Goal: Information Seeking & Learning: Learn about a topic

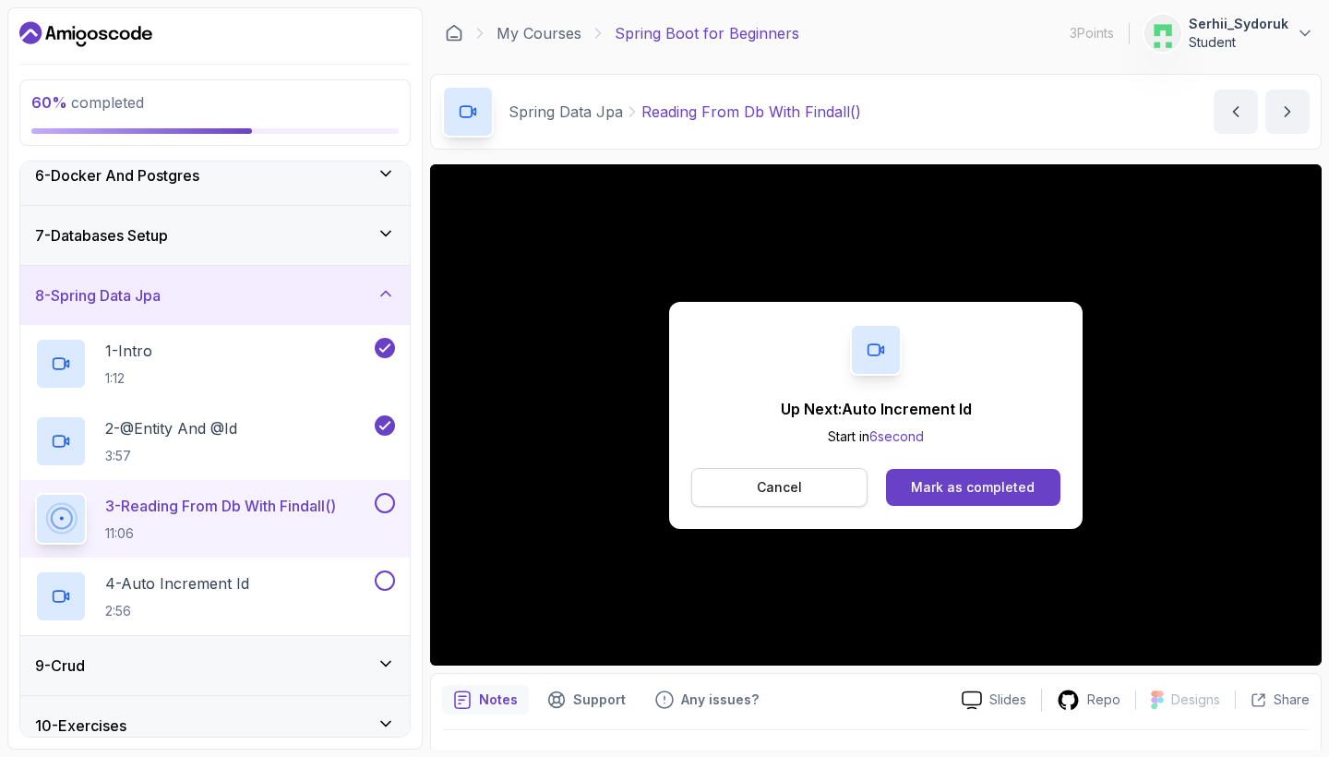
click at [826, 486] on button "Cancel" at bounding box center [779, 487] width 176 height 39
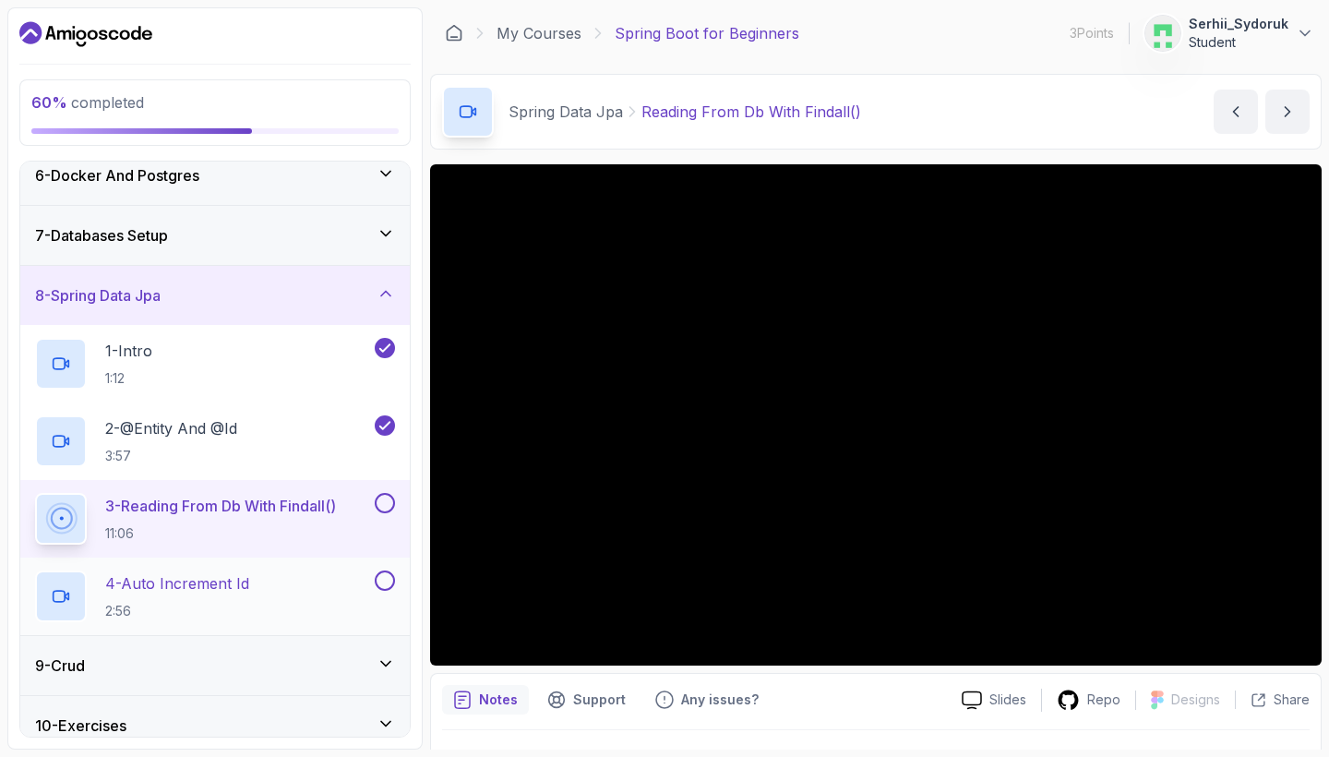
click at [304, 593] on div "4 - Auto Increment Id 2:56" at bounding box center [203, 596] width 336 height 52
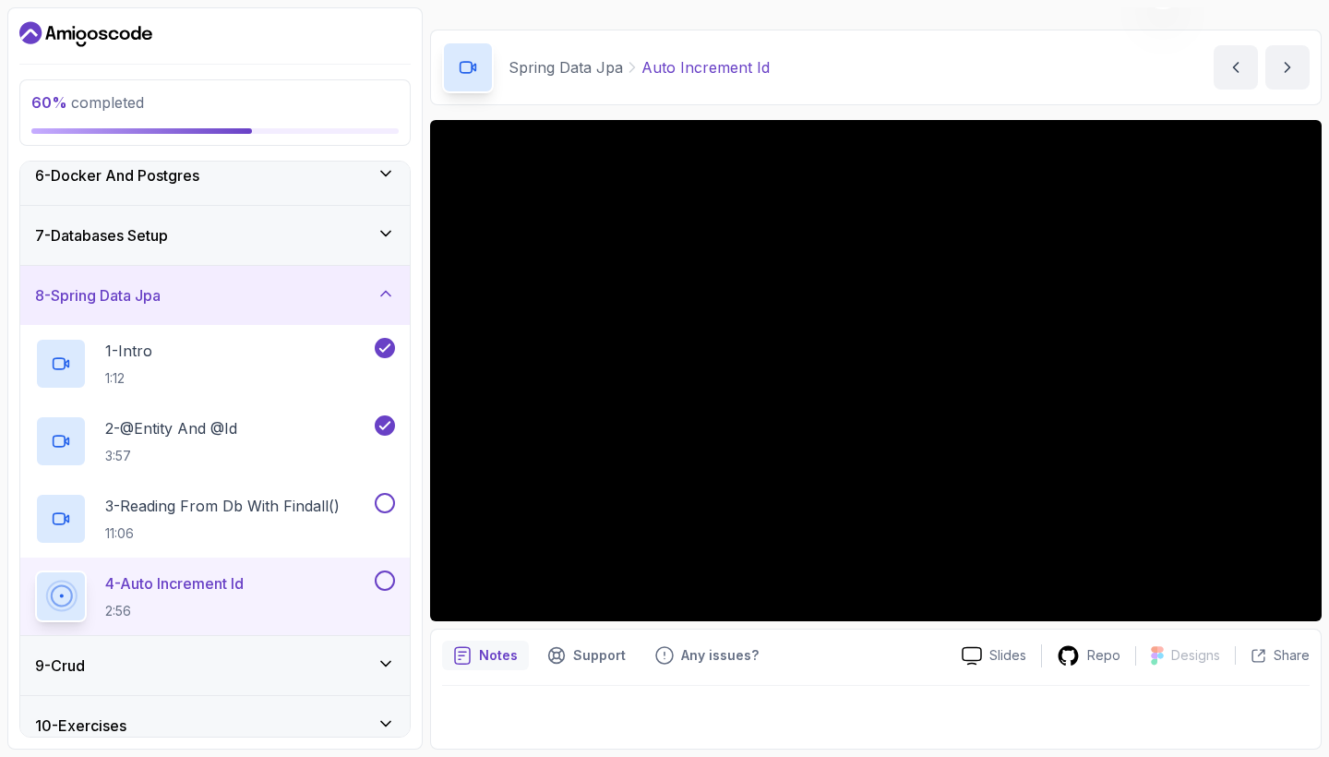
scroll to position [44, 0]
click at [384, 502] on button at bounding box center [385, 503] width 20 height 20
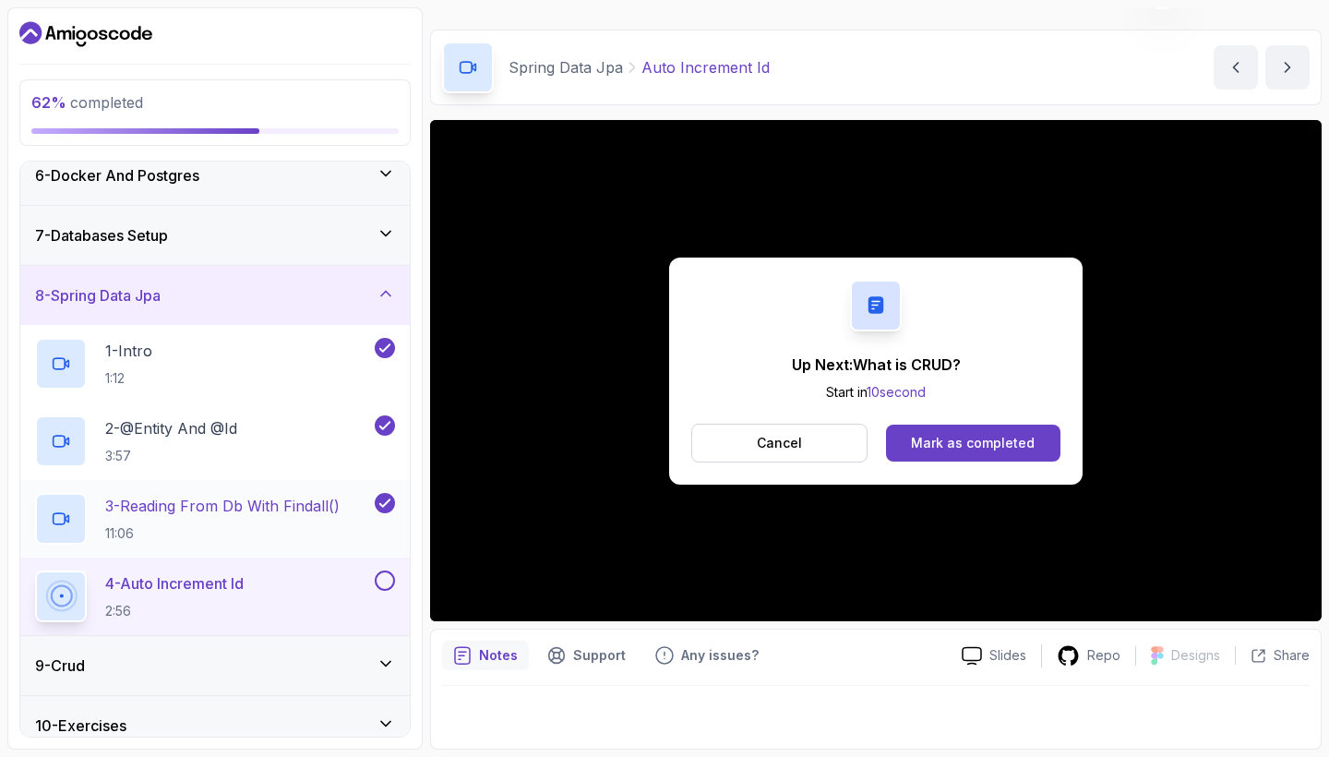
click at [296, 517] on h2 "3 - Reading From Db With Findall() 11:06" at bounding box center [222, 519] width 234 height 48
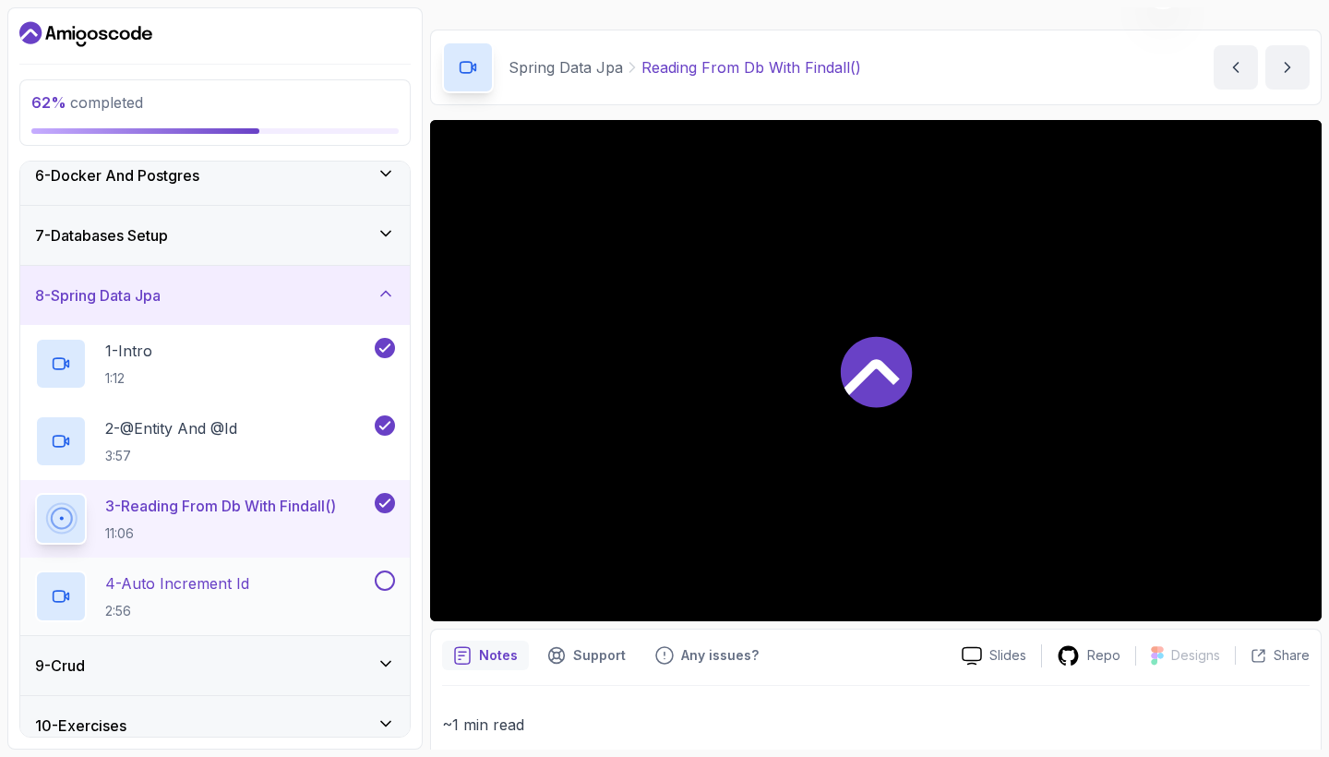
click at [382, 579] on button at bounding box center [385, 580] width 20 height 20
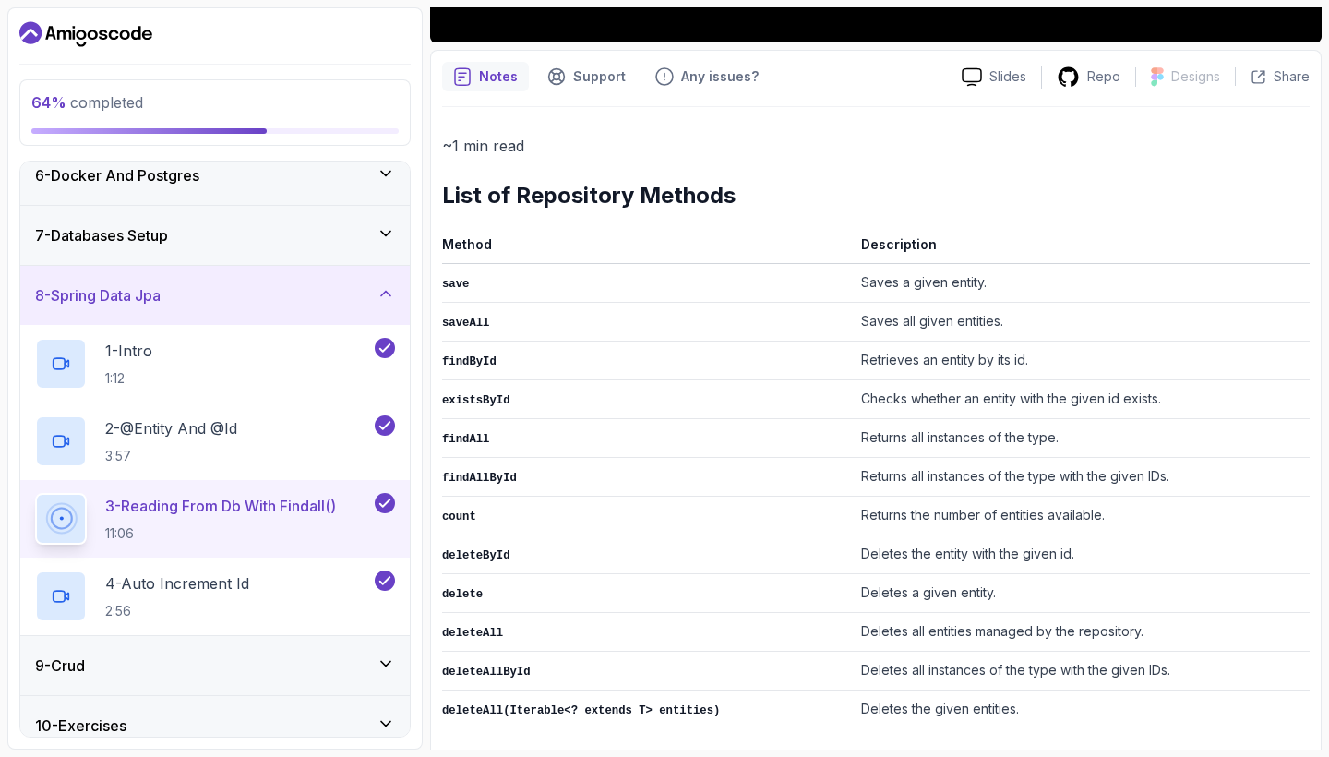
scroll to position [705, 0]
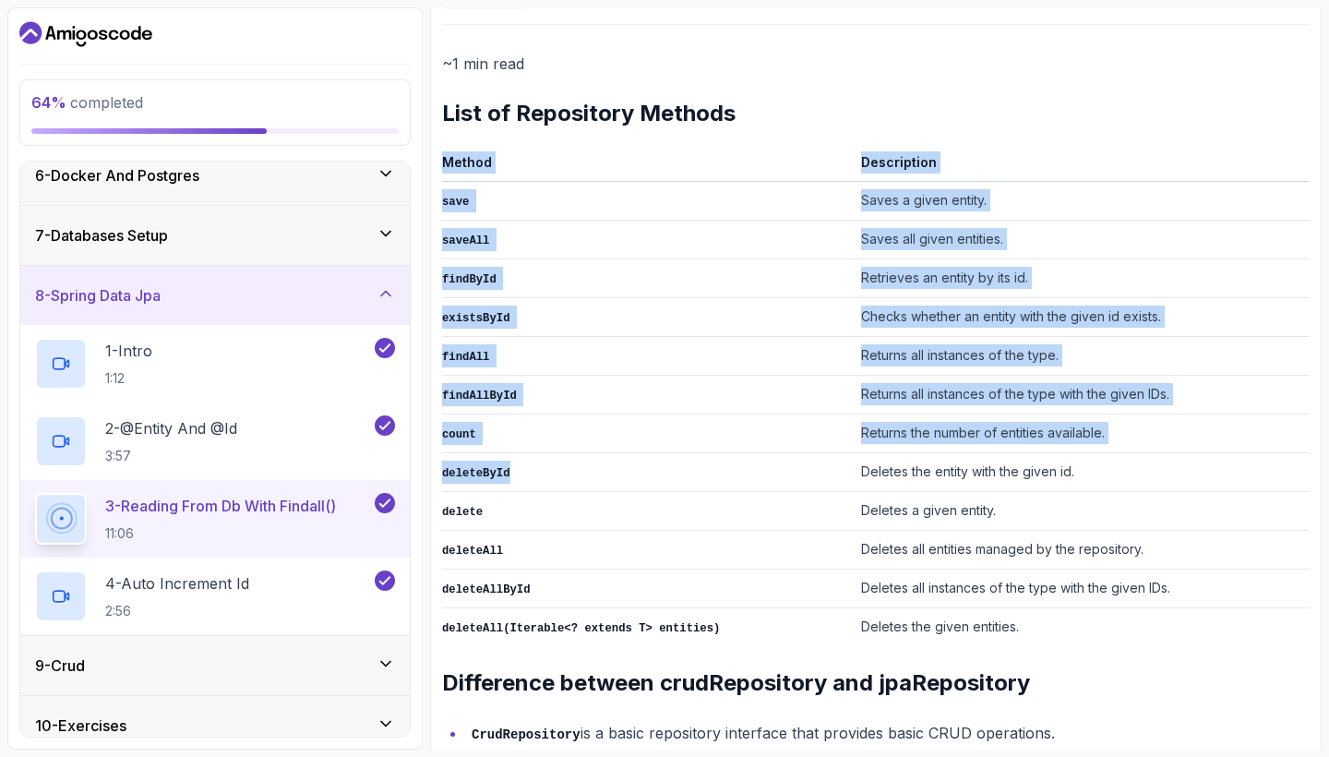
drag, startPoint x: 441, startPoint y: 465, endPoint x: 632, endPoint y: 465, distance: 191.0
click at [632, 465] on div "Notes Support Any issues? Slides Repo Designs Design not available Share ~1 min…" at bounding box center [875, 396] width 891 height 857
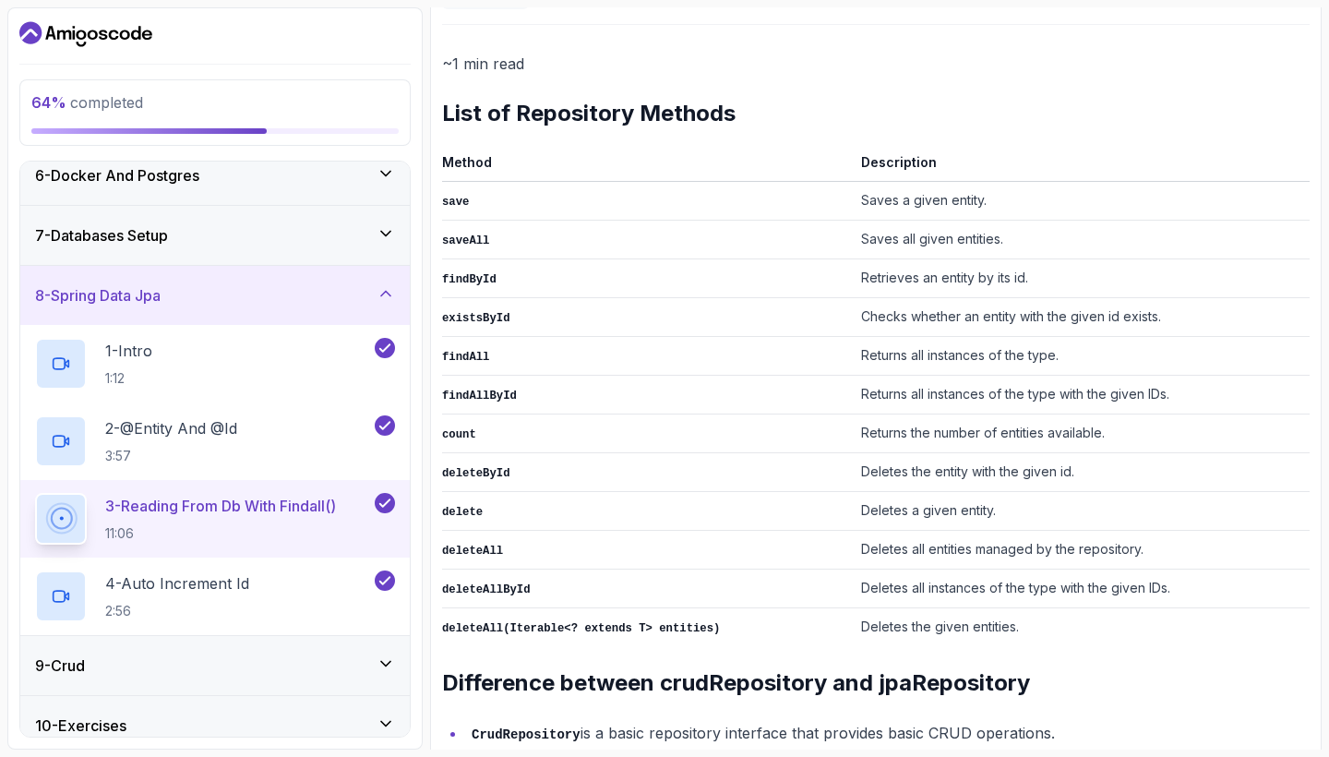
click at [621, 472] on td "deleteById" at bounding box center [648, 472] width 412 height 39
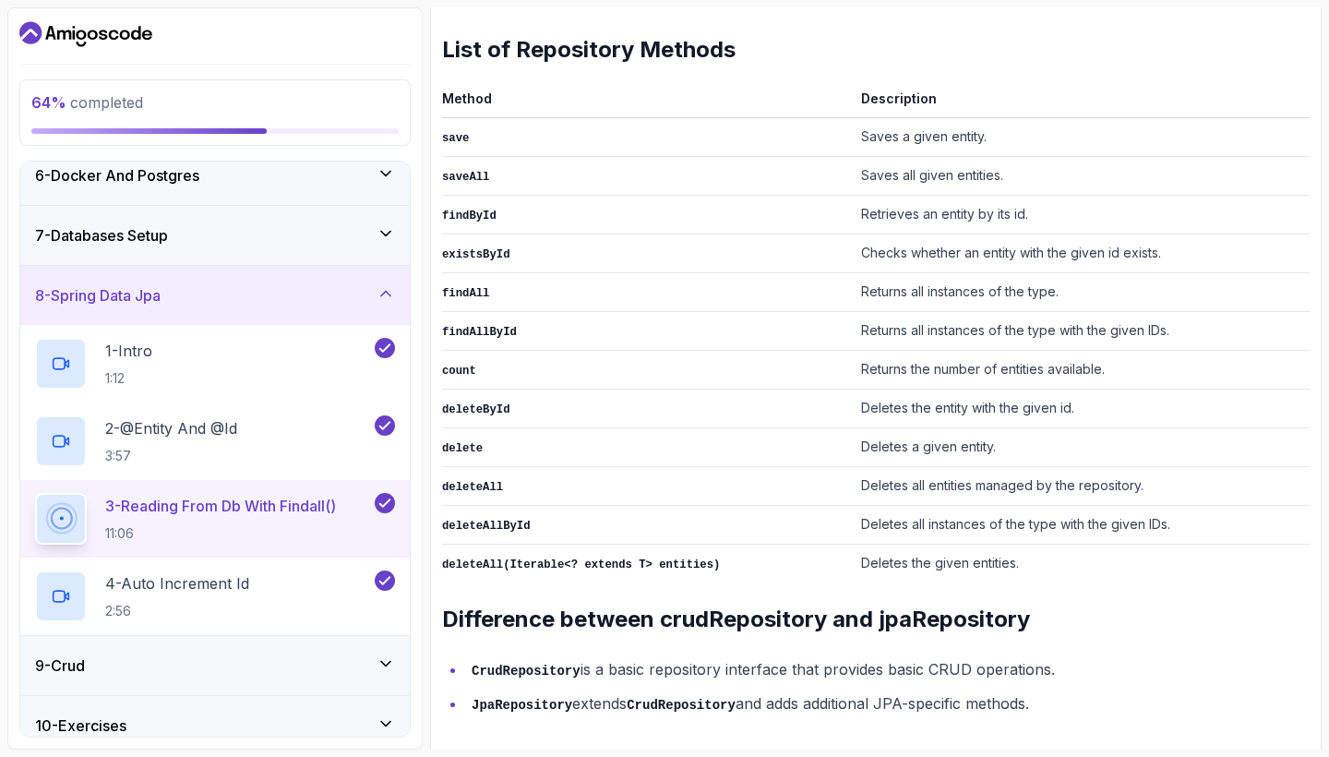
scroll to position [0, 0]
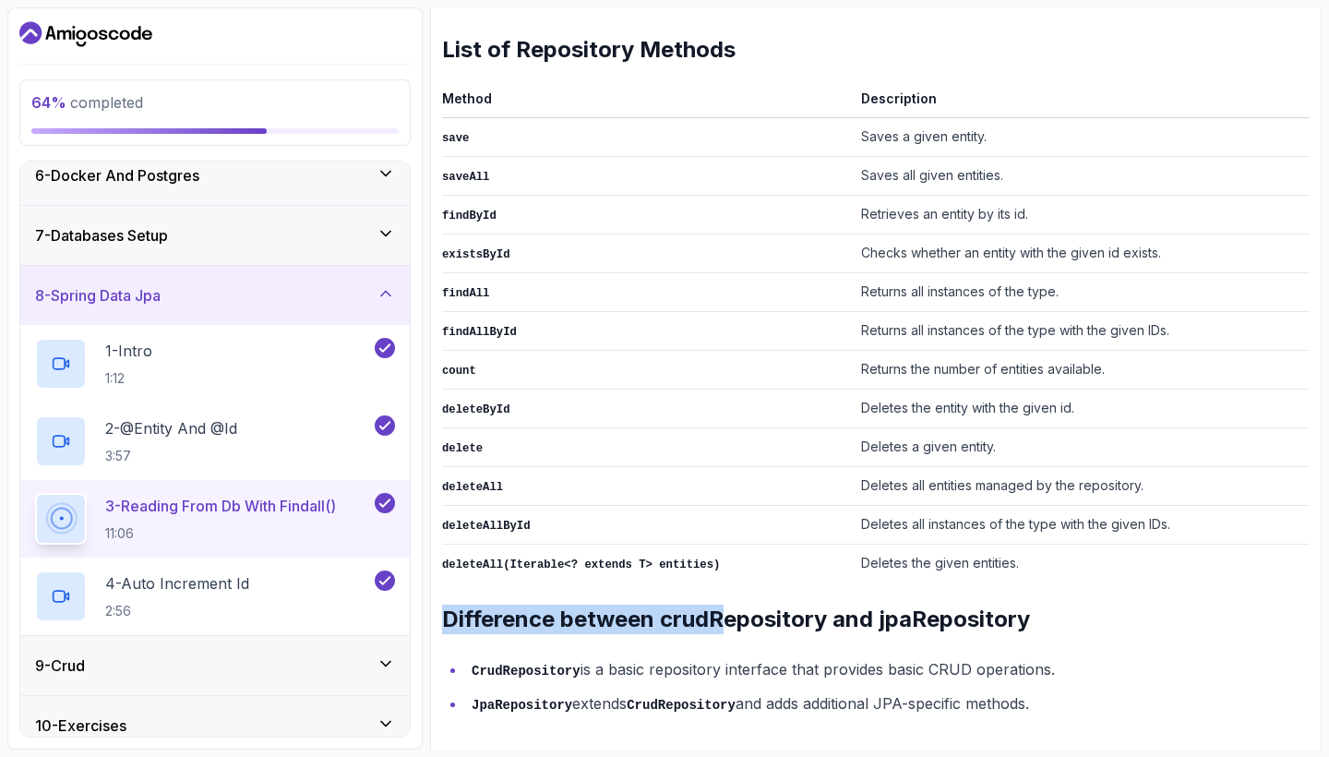
drag, startPoint x: 443, startPoint y: 607, endPoint x: 726, endPoint y: 608, distance: 283.3
click at [726, 608] on h2 "Difference between crudRepository and jpaRepository" at bounding box center [875, 619] width 867 height 30
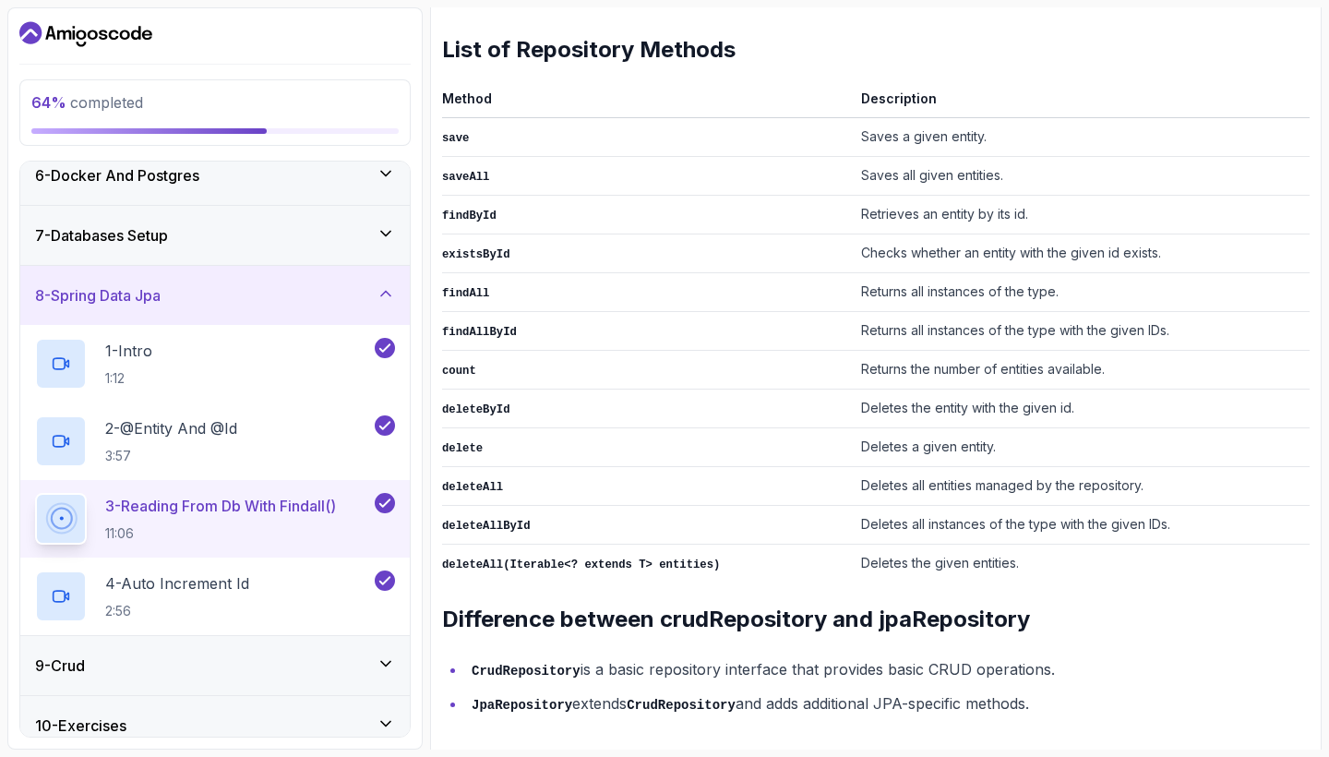
click at [597, 659] on li "CrudRepository is a basic repository interface that provides basic CRUD operati…" at bounding box center [887, 669] width 843 height 27
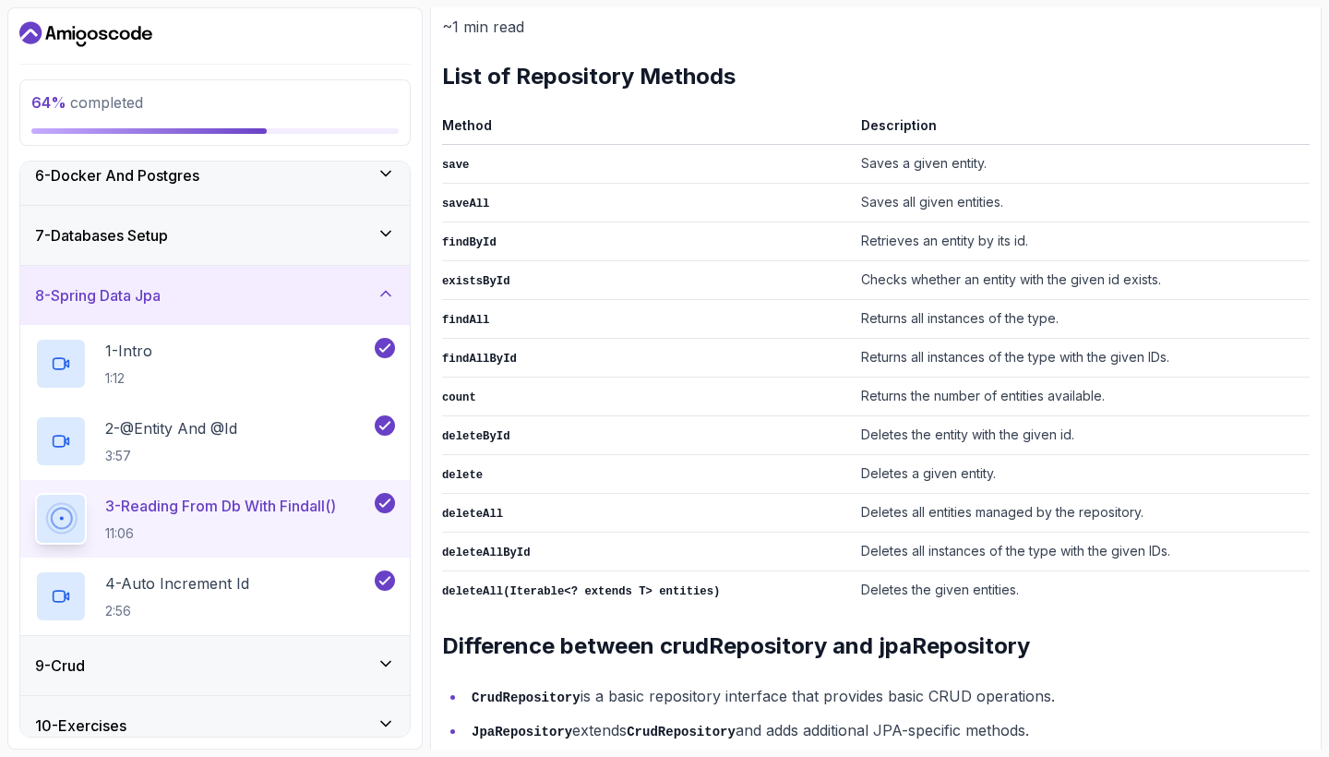
scroll to position [741, 0]
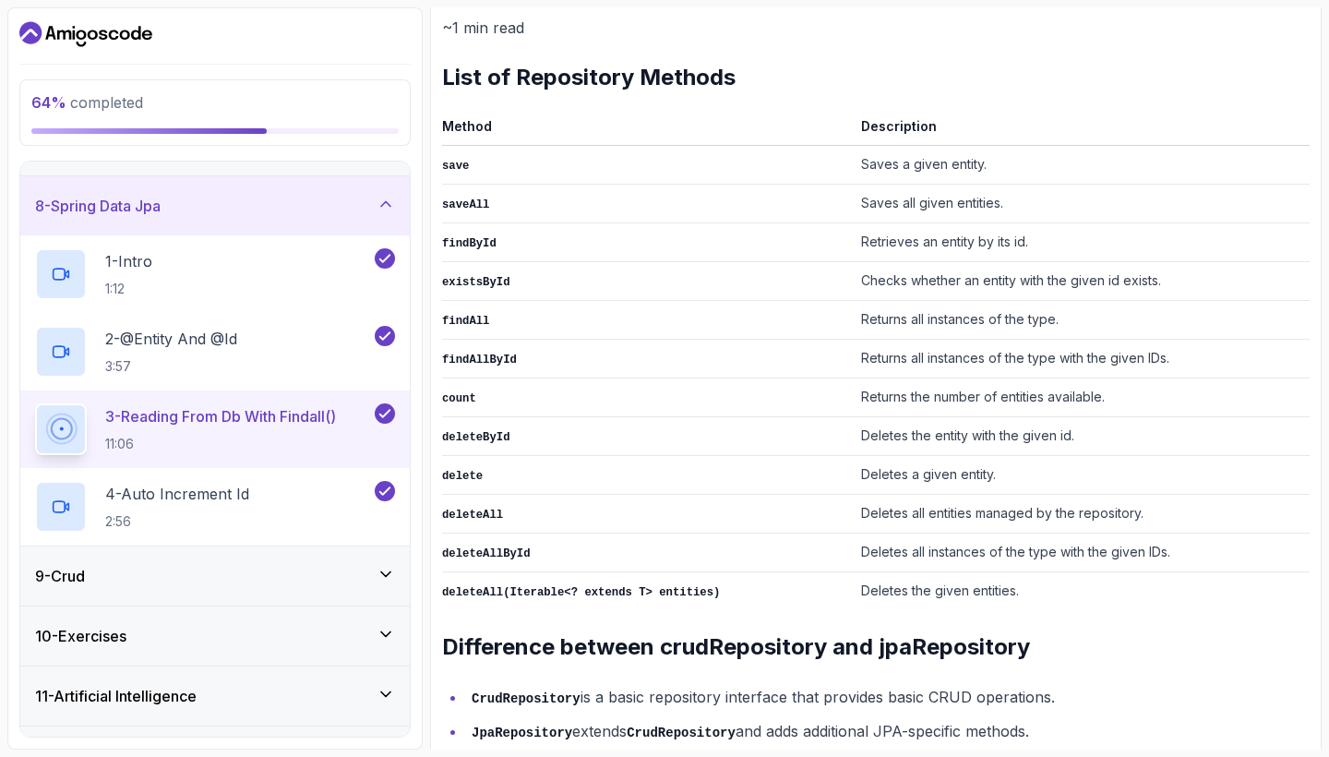
click at [241, 571] on div "9 - Crud" at bounding box center [215, 576] width 360 height 22
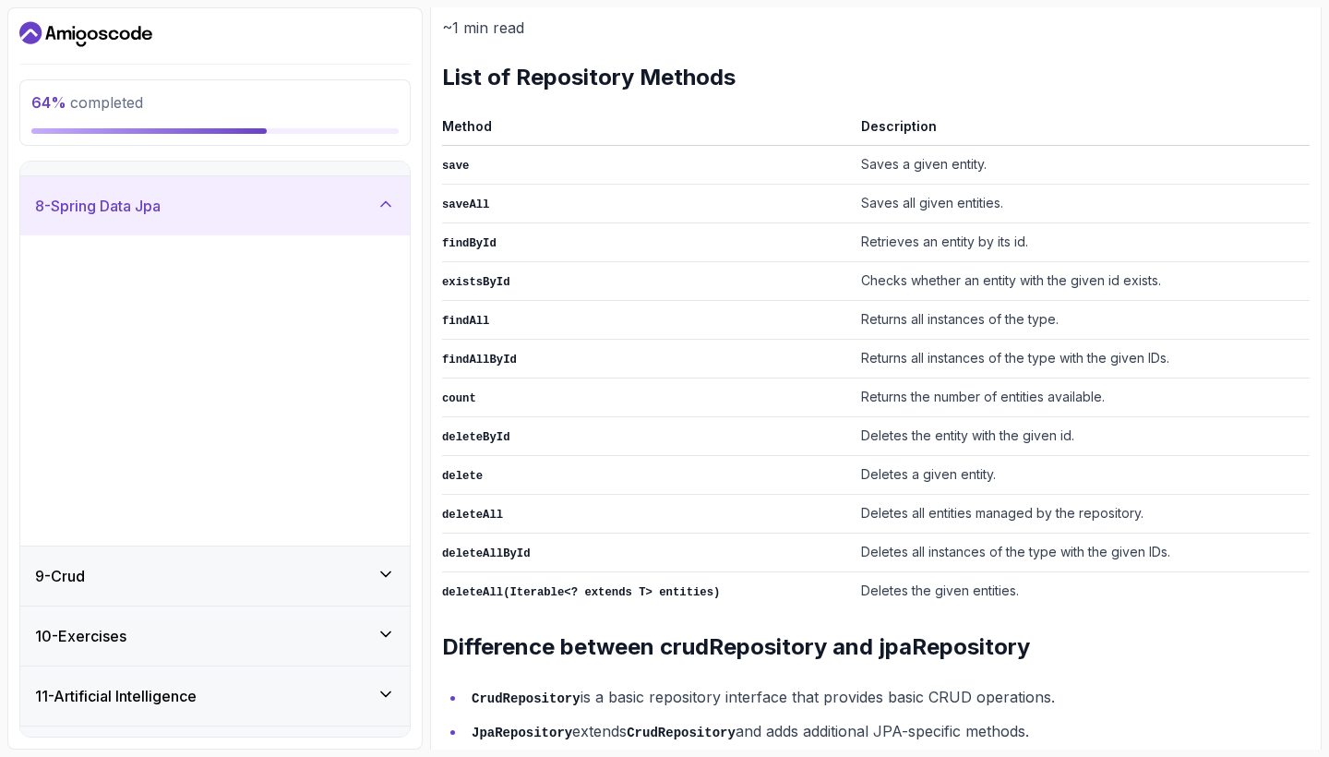
scroll to position [144, 0]
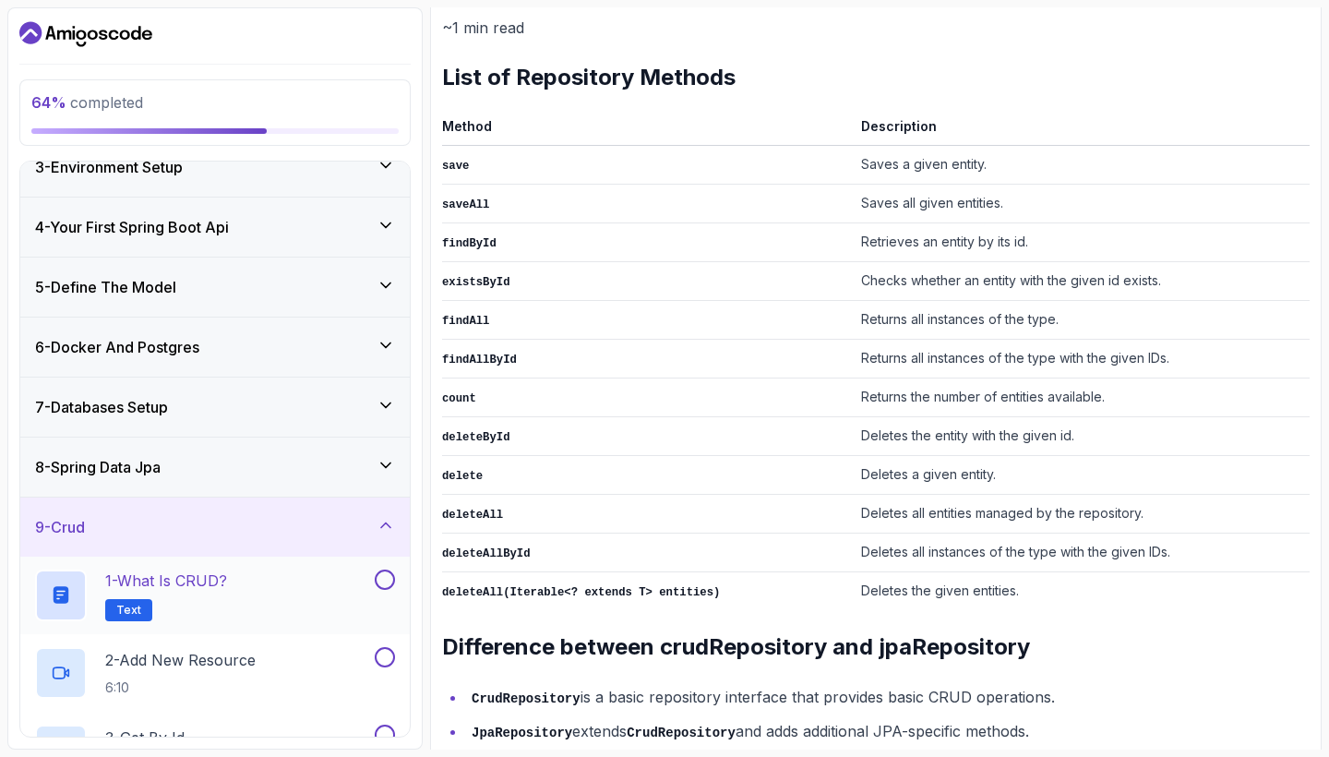
click at [170, 573] on p "1 - What is CRUD?" at bounding box center [166, 580] width 122 height 22
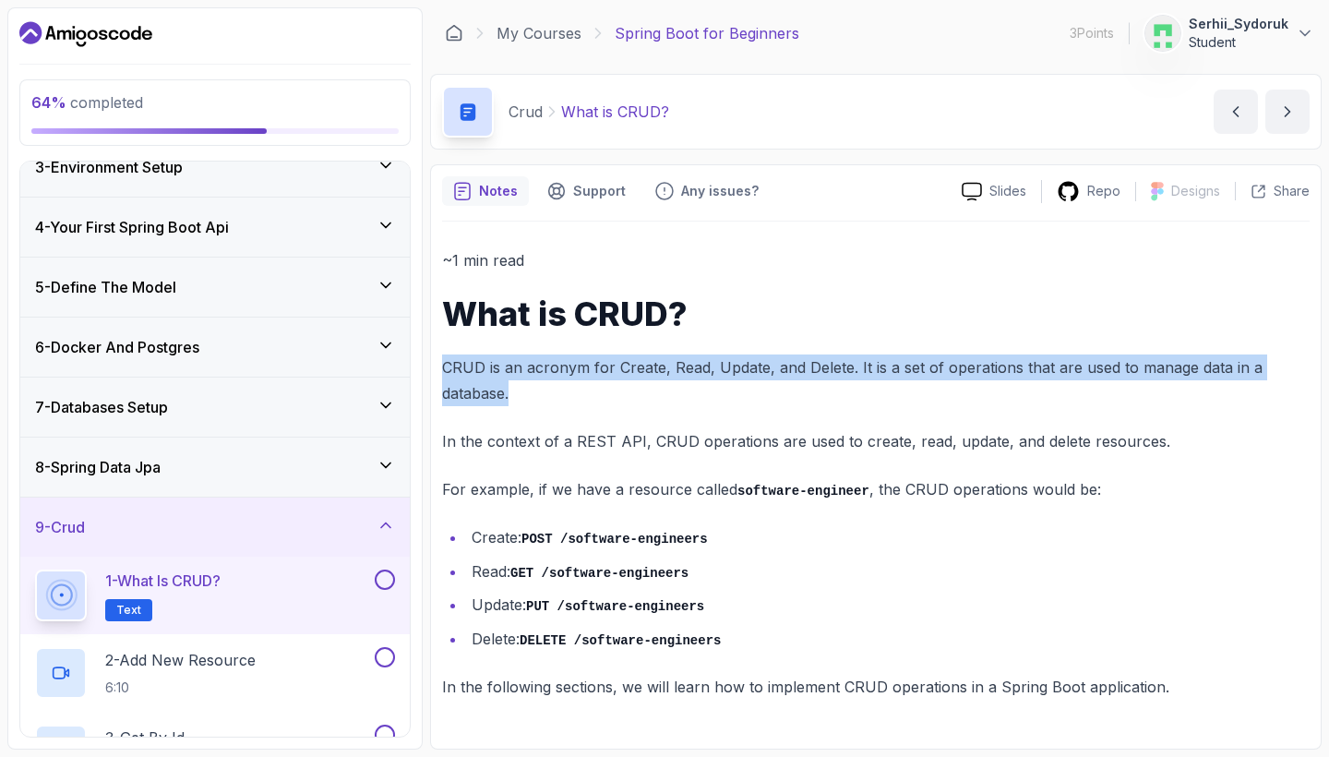
drag, startPoint x: 445, startPoint y: 366, endPoint x: 940, endPoint y: 392, distance: 496.2
click at [940, 392] on p "CRUD is an acronym for Create, Read, Update, and Delete. It is a set of operati…" at bounding box center [875, 380] width 867 height 52
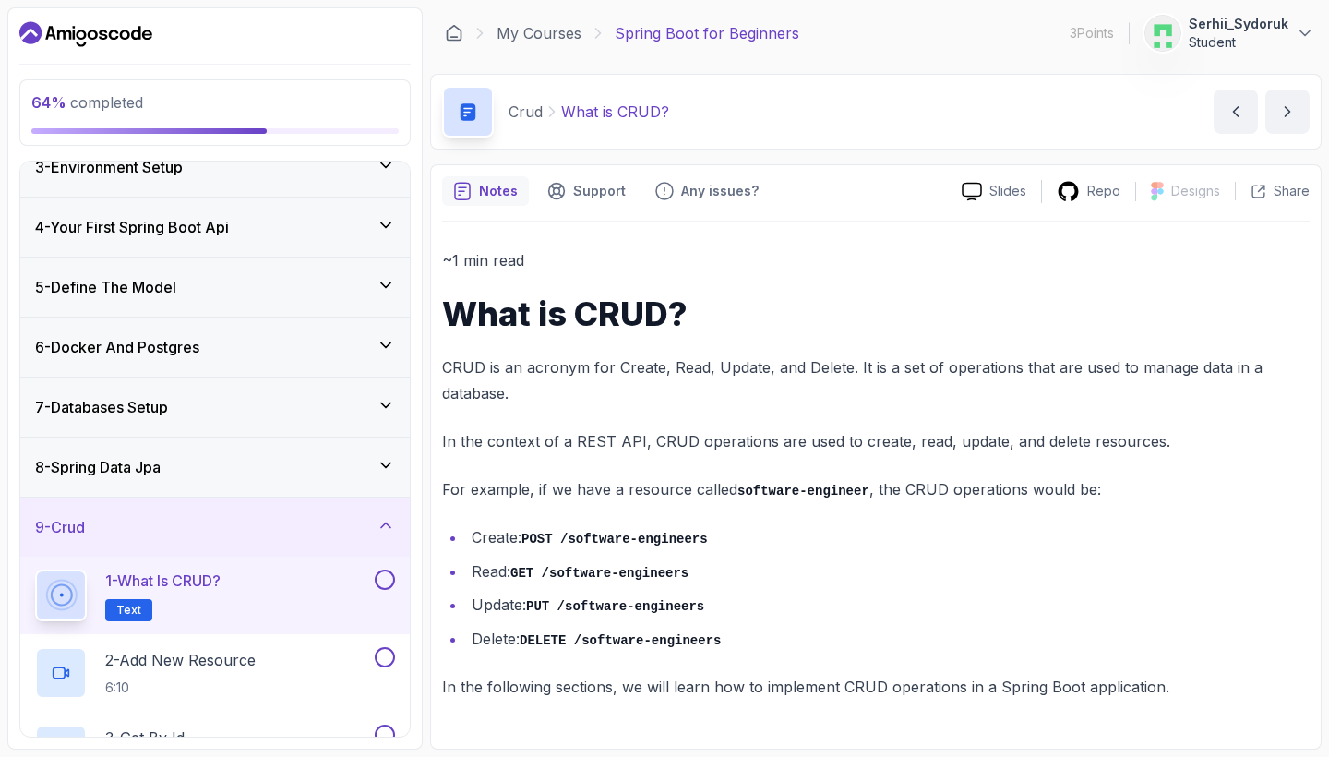
click at [1000, 378] on p "CRUD is an acronym for Create, Read, Update, and Delete. It is a set of operati…" at bounding box center [875, 380] width 867 height 52
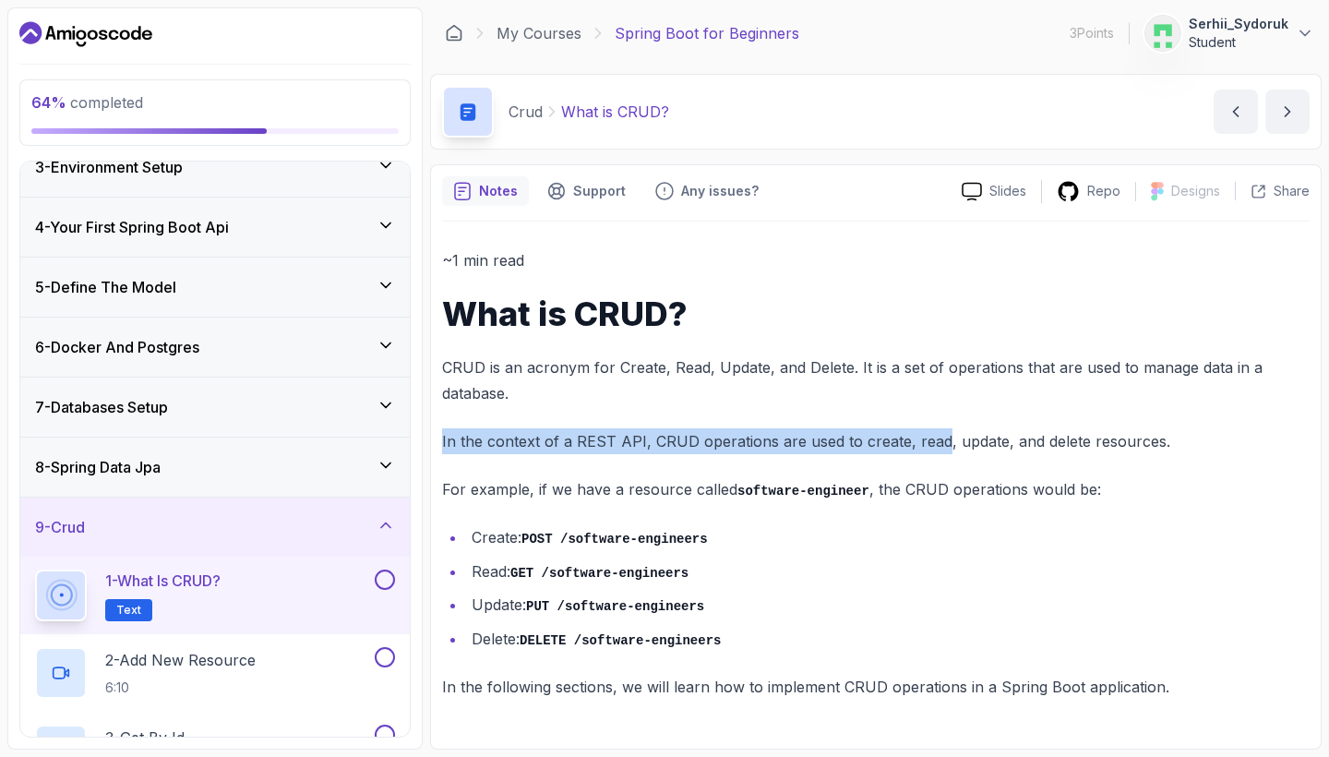
drag, startPoint x: 431, startPoint y: 444, endPoint x: 935, endPoint y: 436, distance: 503.8
click at [935, 436] on div "Notes Support Any issues? Slides Repo Designs Design not available Share ~1 min…" at bounding box center [875, 456] width 891 height 585
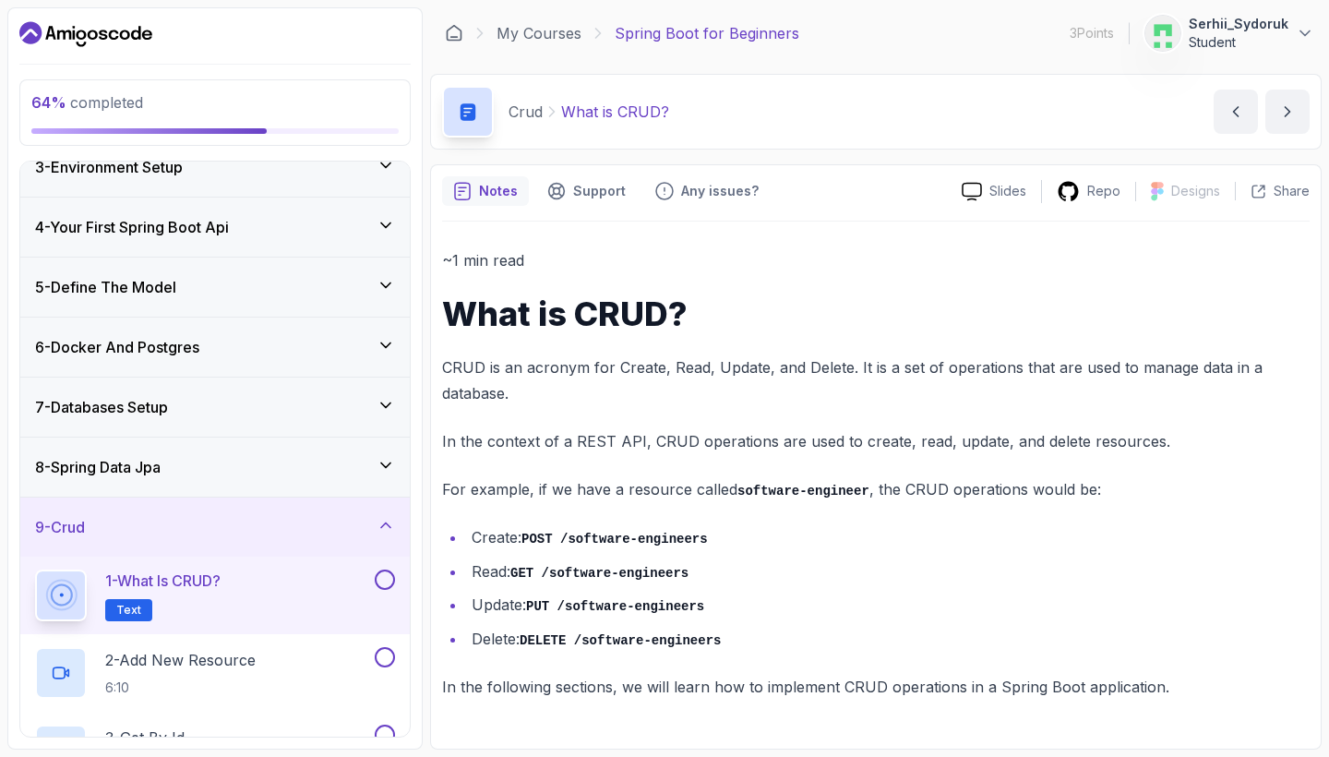
click at [953, 438] on p "In the context of a REST API, CRUD operations are used to create, read, update,…" at bounding box center [875, 441] width 867 height 26
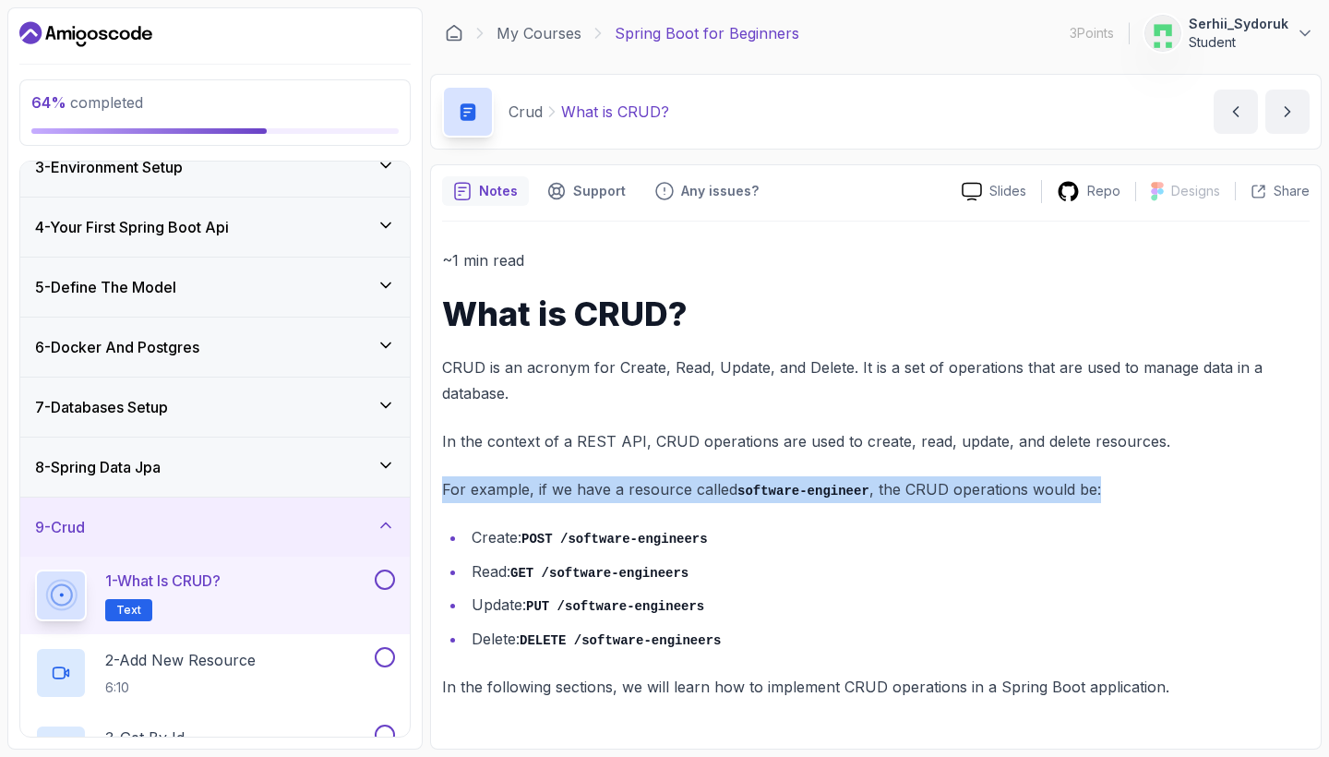
drag, startPoint x: 436, startPoint y: 491, endPoint x: 1032, endPoint y: 498, distance: 595.2
click at [1032, 498] on div "Notes Support Any issues? Slides Repo Designs Design not available Share ~1 min…" at bounding box center [875, 456] width 891 height 585
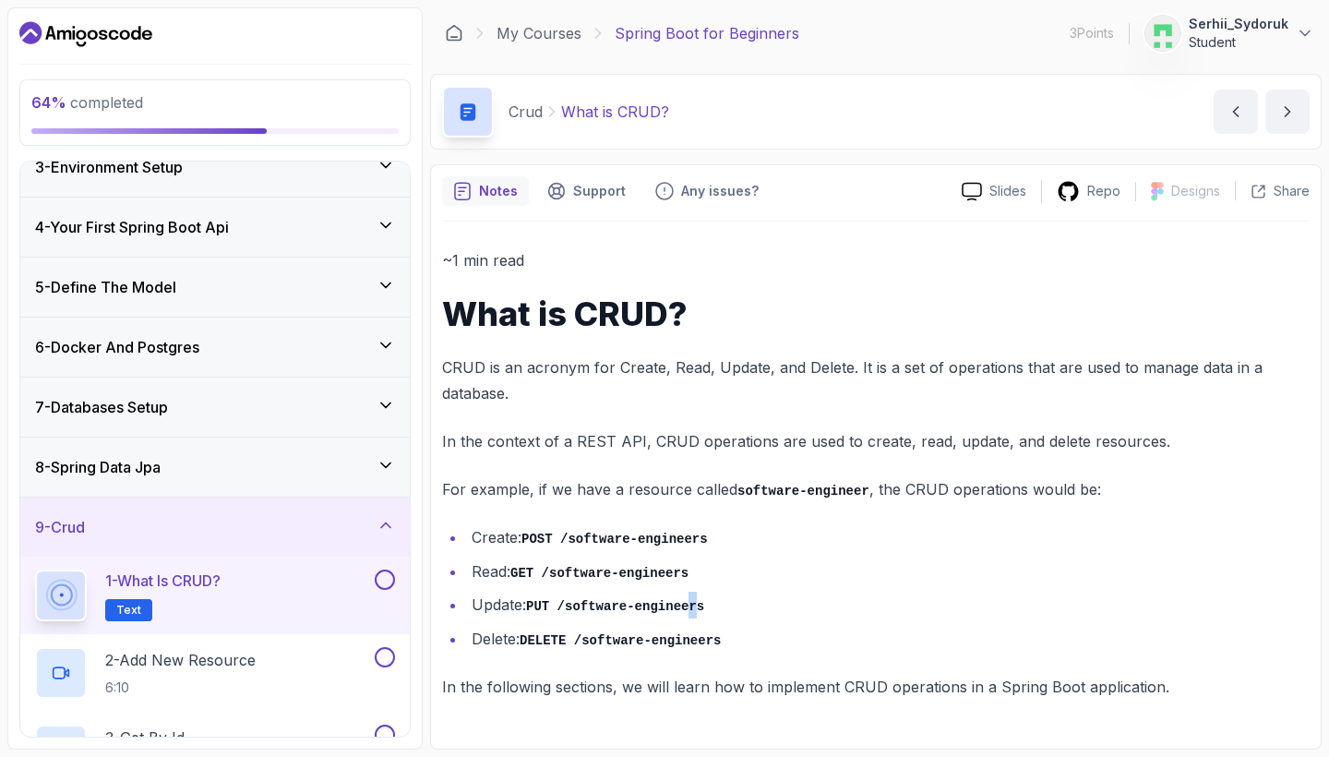
click at [702, 599] on code "PUT /software-engineers" at bounding box center [615, 606] width 178 height 15
click at [555, 569] on code "GET /software-engineers" at bounding box center [599, 573] width 178 height 15
click at [279, 668] on div "2 - Add New Resource 6:10" at bounding box center [203, 673] width 336 height 52
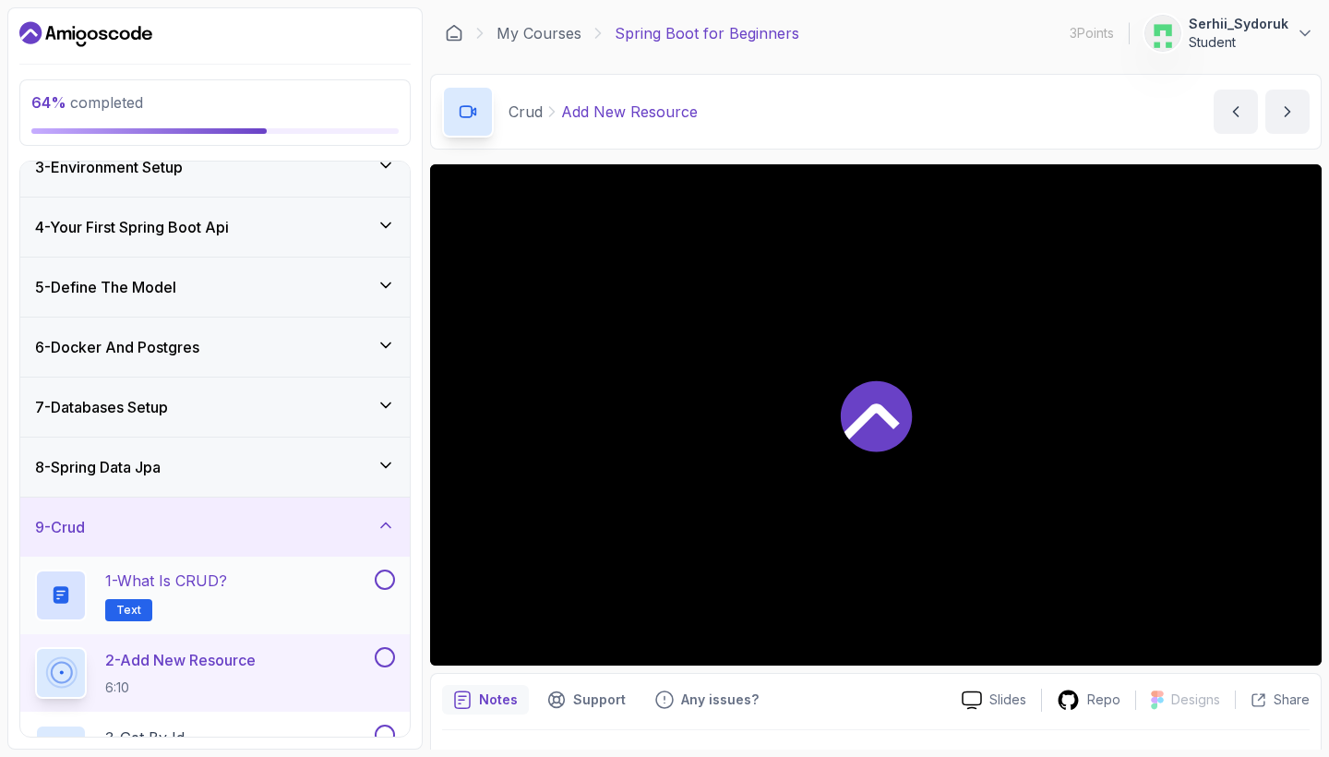
click at [386, 574] on button at bounding box center [385, 579] width 20 height 20
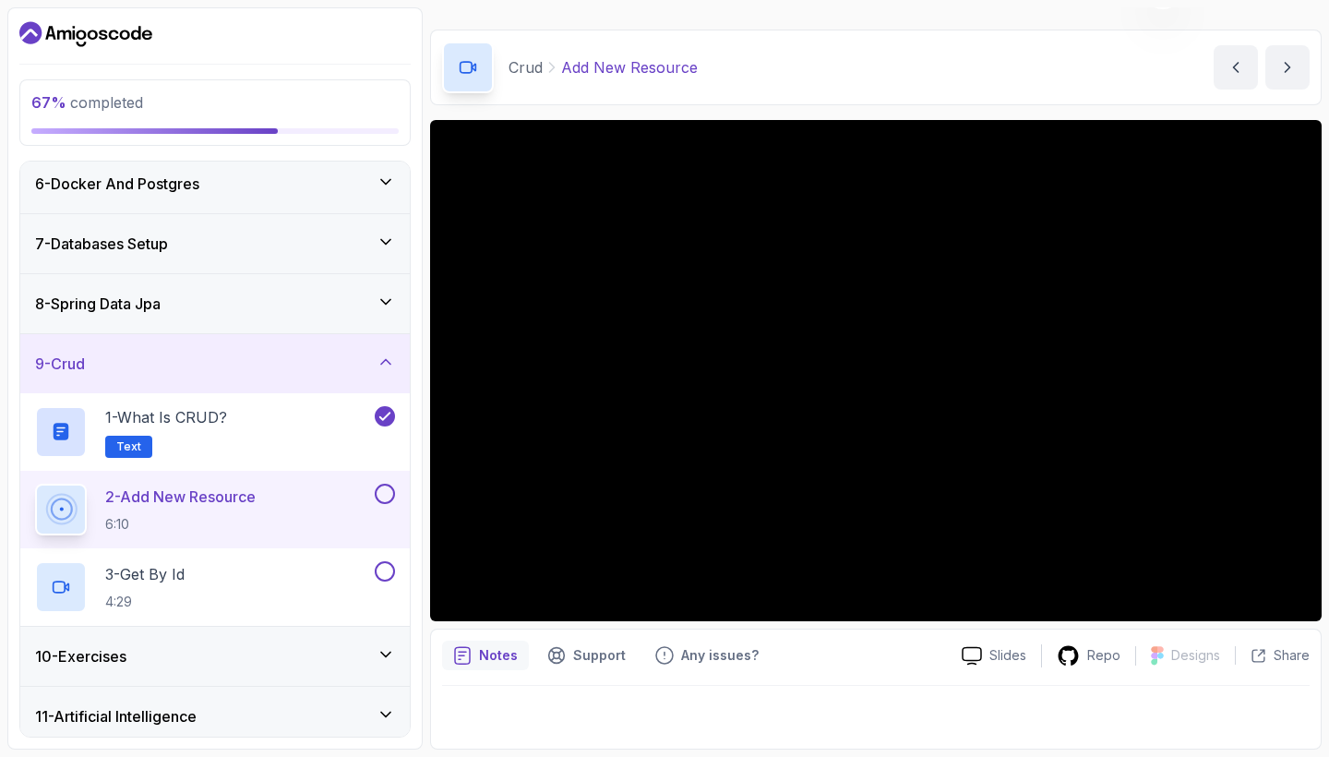
scroll to position [44, 0]
